Goal: Information Seeking & Learning: Check status

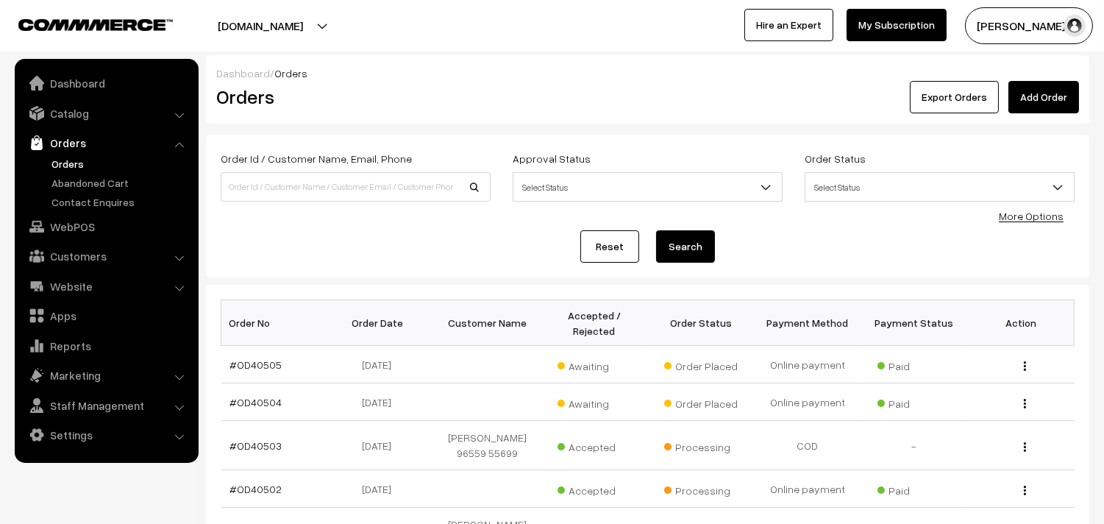
click at [78, 158] on link "Orders" at bounding box center [121, 163] width 146 height 15
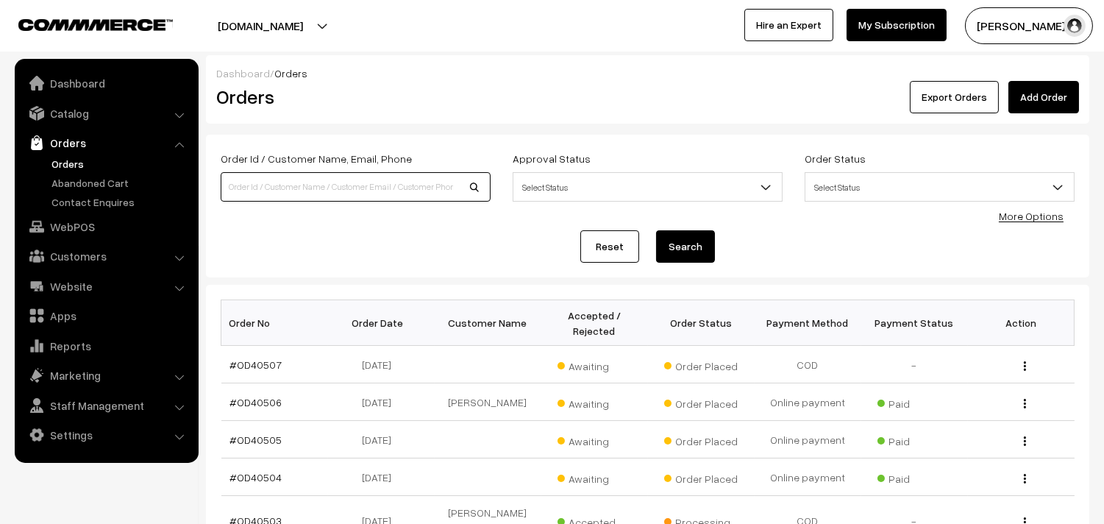
click at [293, 196] on input at bounding box center [356, 186] width 270 height 29
type input "Od40123"
click at [656, 230] on button "Search" at bounding box center [685, 246] width 59 height 32
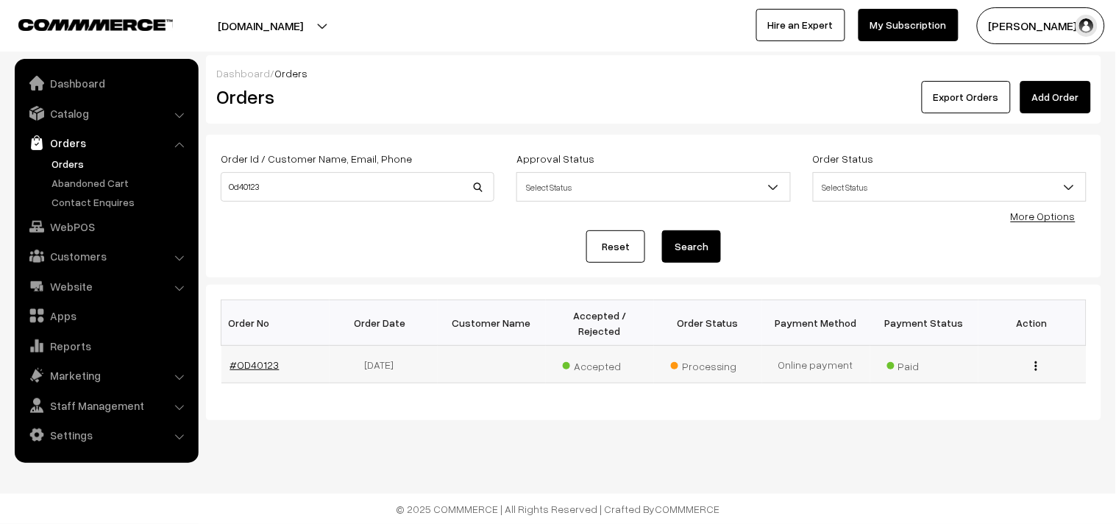
click at [260, 358] on link "#OD40123" at bounding box center [254, 364] width 49 height 13
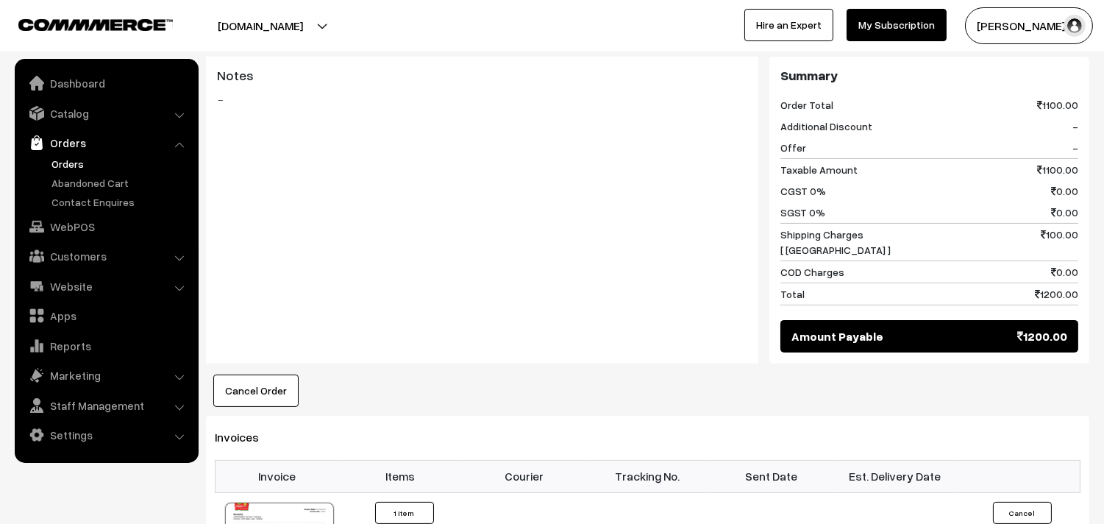
scroll to position [899, 0]
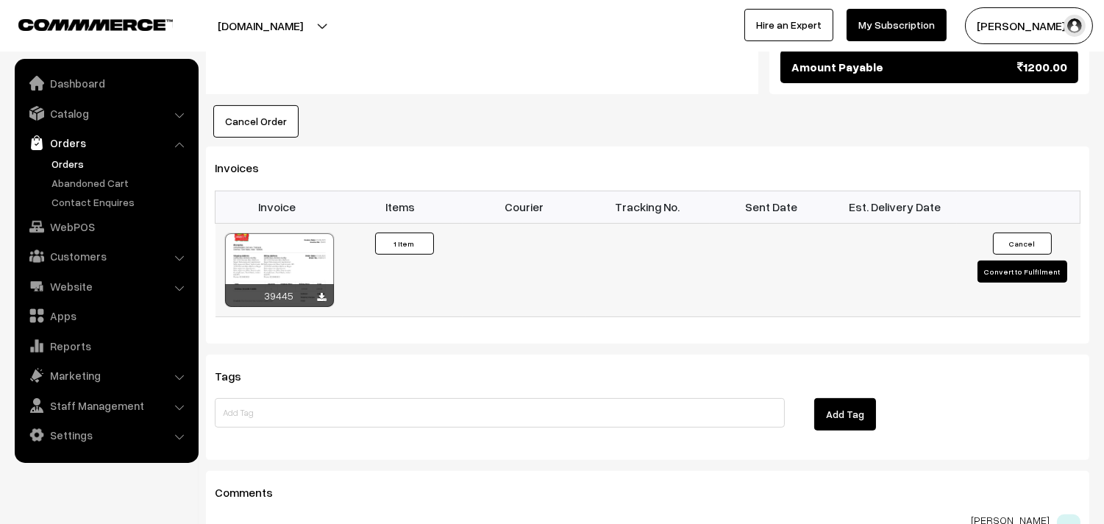
click at [274, 272] on div at bounding box center [279, 270] width 109 height 74
click at [56, 166] on link "Orders" at bounding box center [121, 163] width 146 height 15
